Goal: Check status: Check status

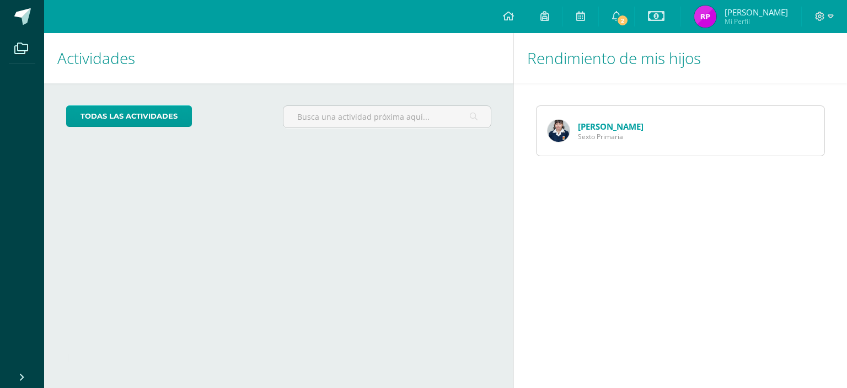
click at [631, 122] on link "[PERSON_NAME]" at bounding box center [611, 126] width 66 height 11
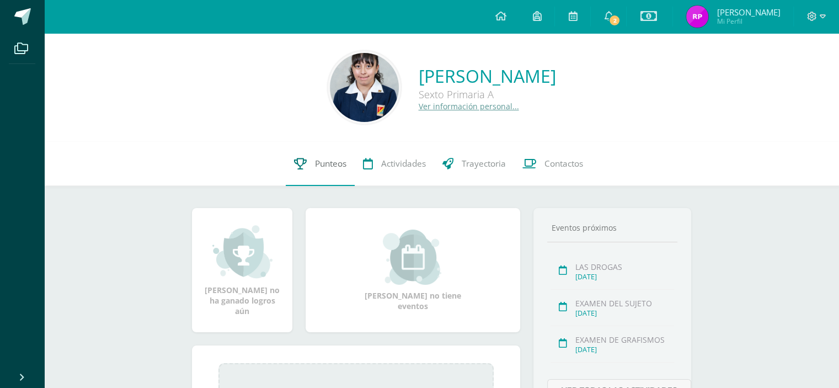
click at [331, 168] on span "Punteos" at bounding box center [330, 164] width 31 height 12
